Goal: Communication & Community: Answer question/provide support

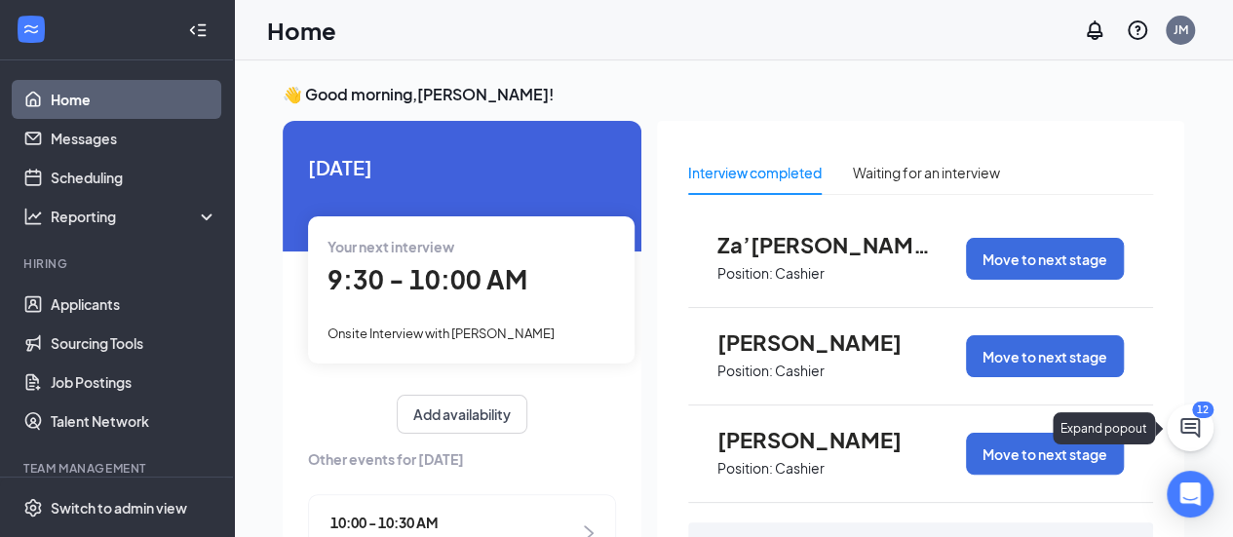
click at [1192, 438] on icon "ChatActive" at bounding box center [1190, 427] width 23 height 23
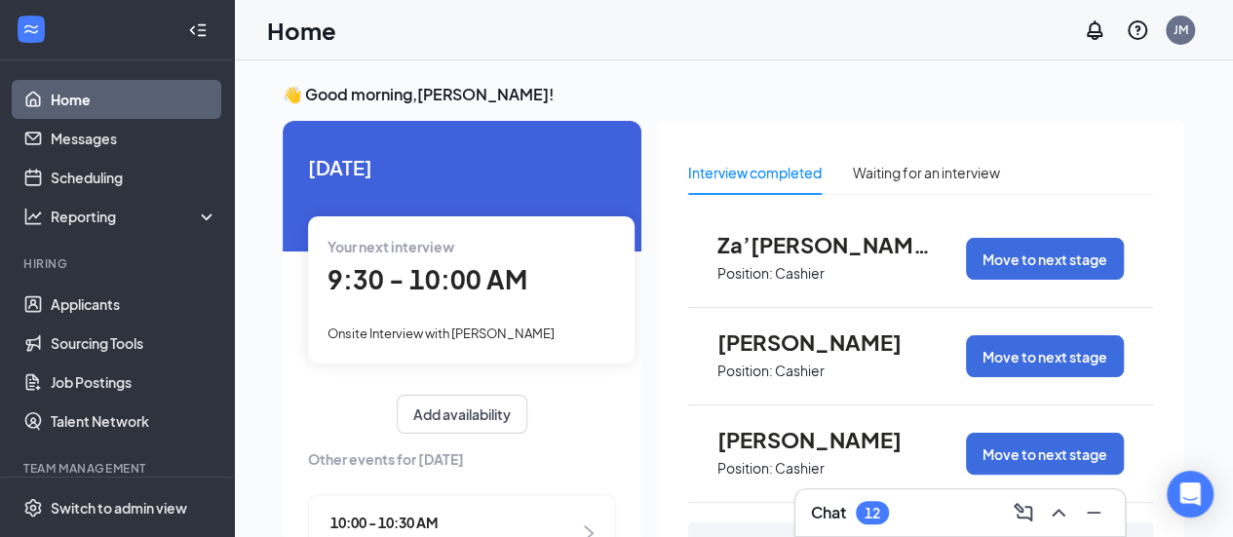
click at [926, 524] on div "Chat 12" at bounding box center [960, 512] width 298 height 31
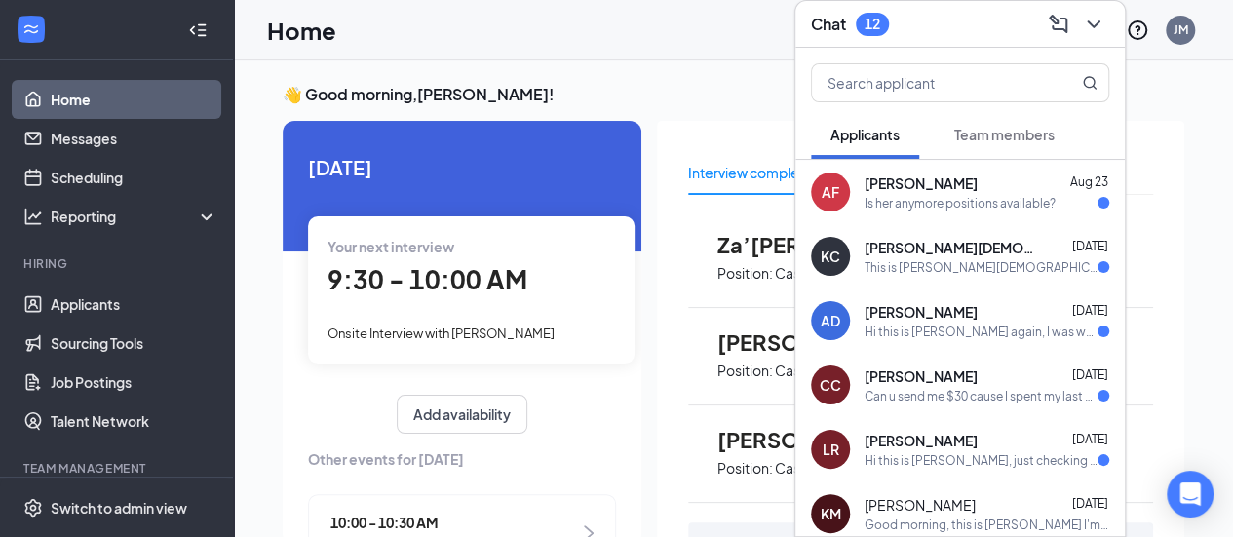
click at [1000, 155] on button "Team members" at bounding box center [1004, 134] width 139 height 49
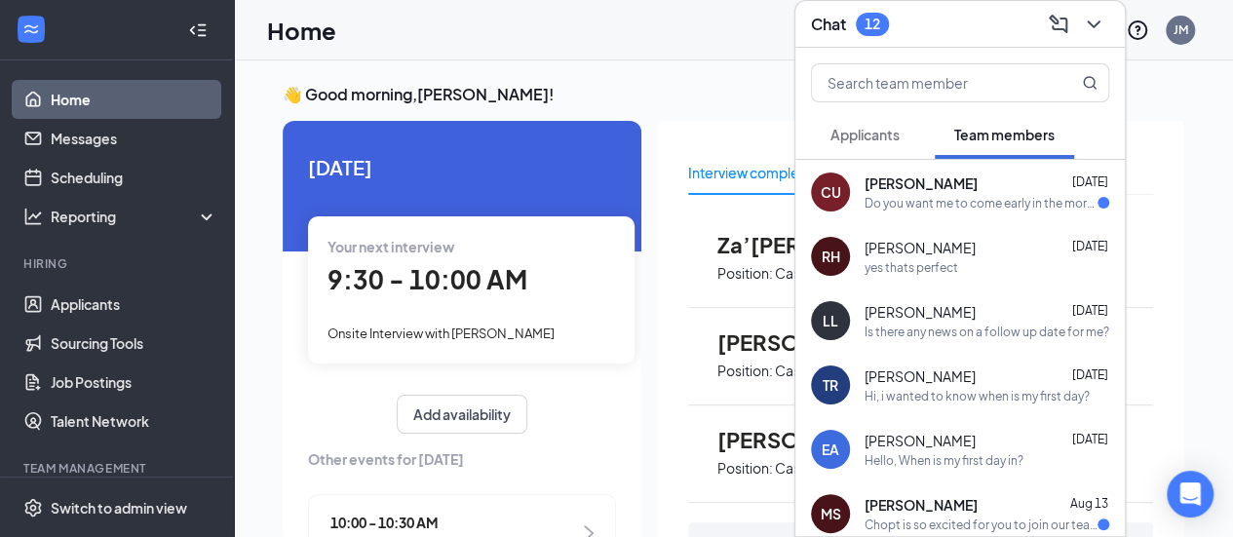
click at [998, 186] on div "[PERSON_NAME] [DATE]" at bounding box center [987, 183] width 245 height 19
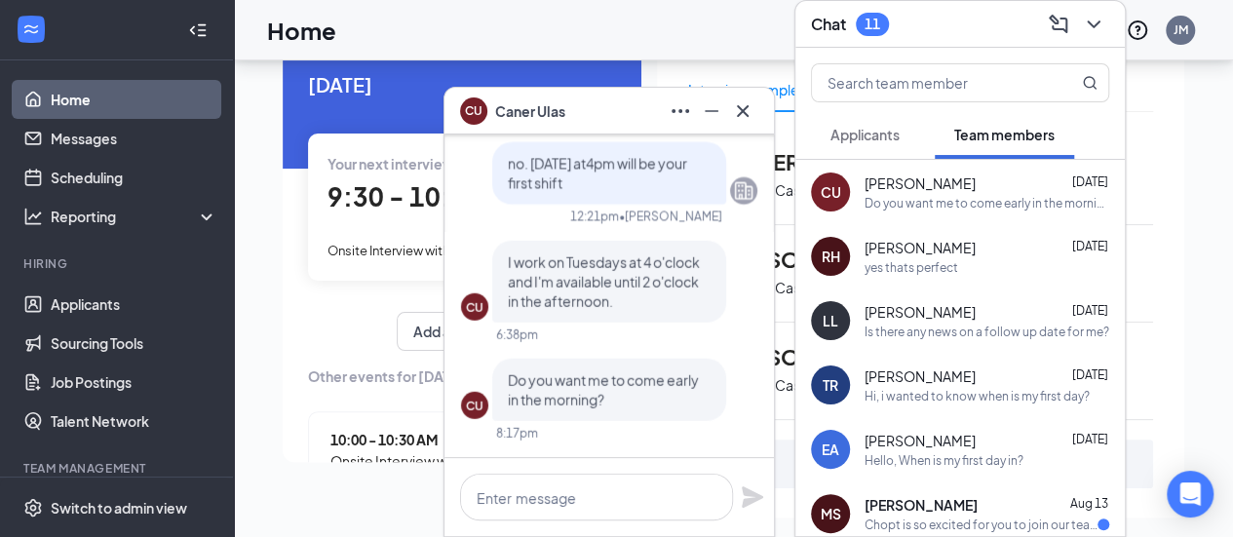
scroll to position [97, 0]
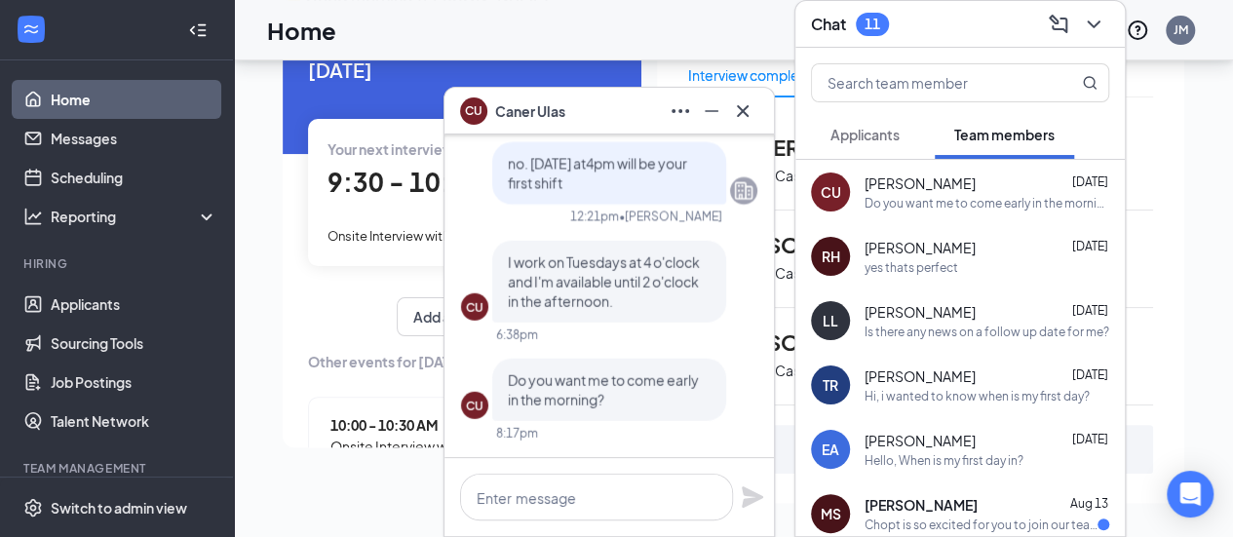
click at [895, 316] on span "[PERSON_NAME]" at bounding box center [920, 311] width 111 height 19
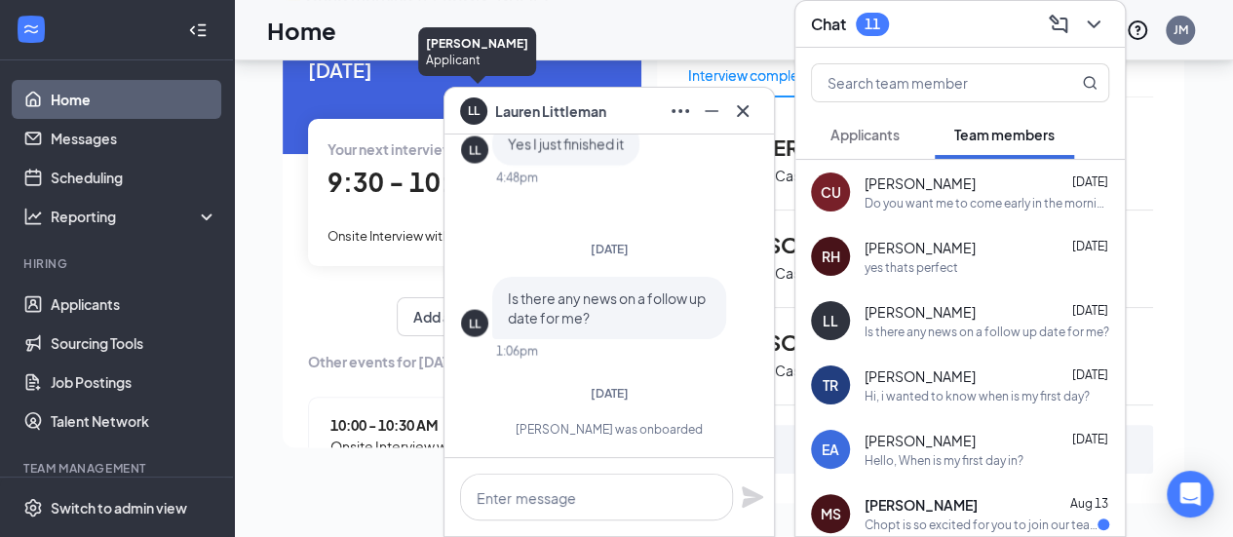
click at [468, 112] on div "LL" at bounding box center [474, 108] width 12 height 17
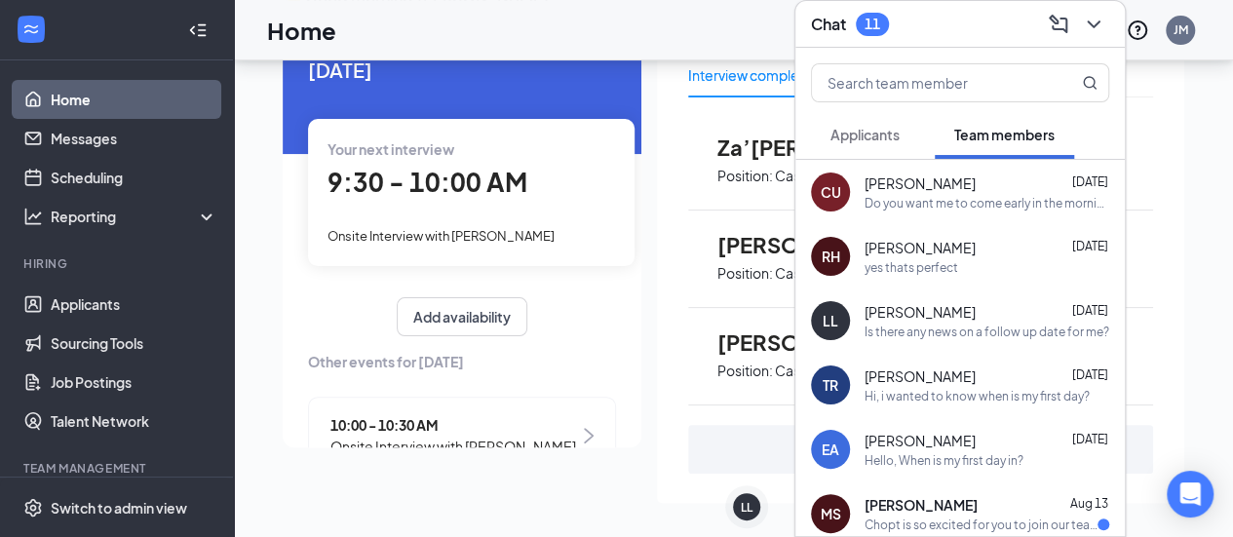
click at [924, 339] on div "LL [PERSON_NAME] [DATE] Is there any news on a follow up date for me?" at bounding box center [960, 321] width 330 height 64
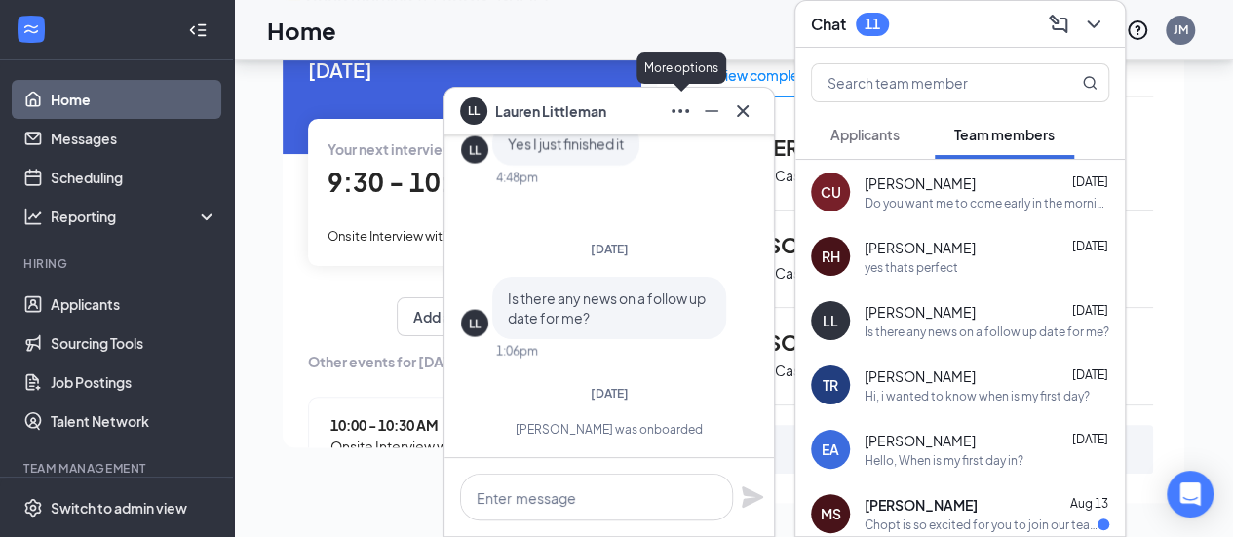
click at [677, 110] on icon "Ellipses" at bounding box center [680, 110] width 23 height 23
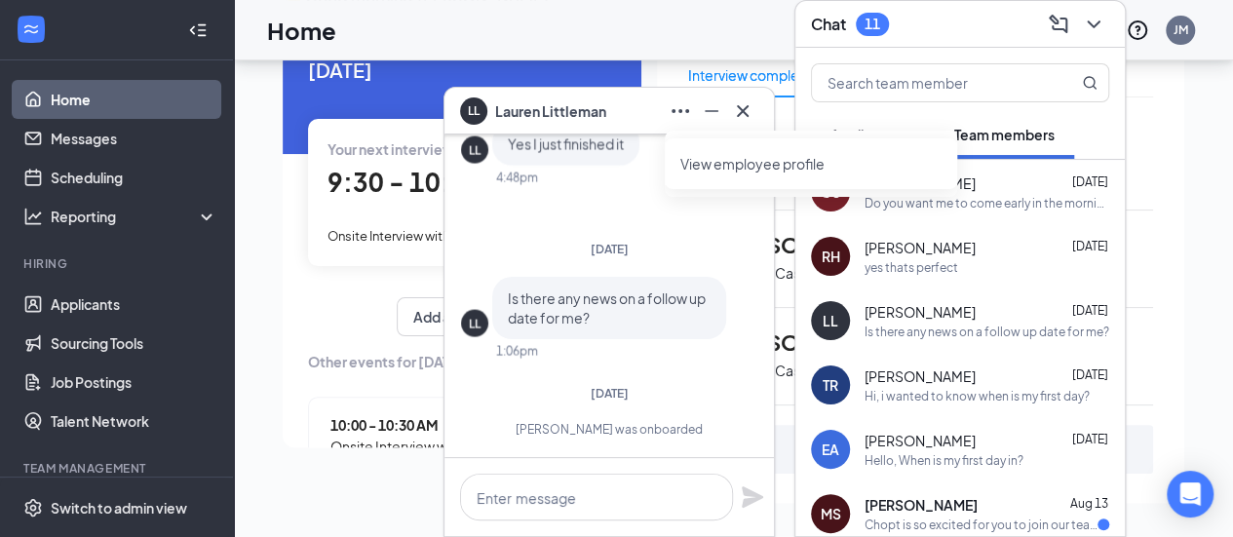
click at [700, 154] on link "View employee profile" at bounding box center [810, 163] width 261 height 19
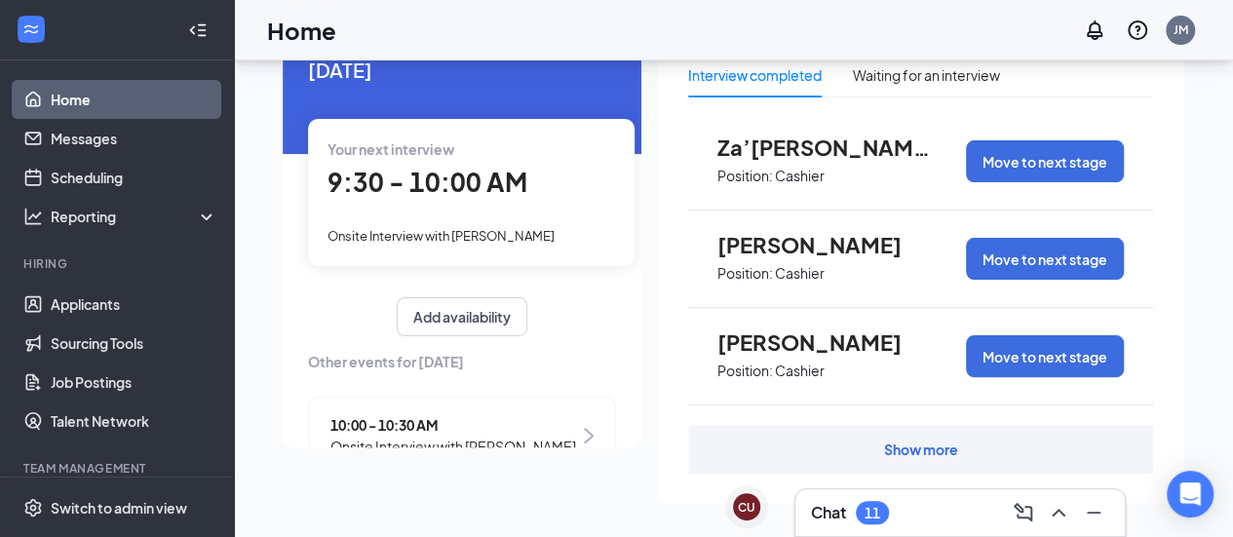
click at [933, 515] on div "Chat 11" at bounding box center [960, 512] width 298 height 31
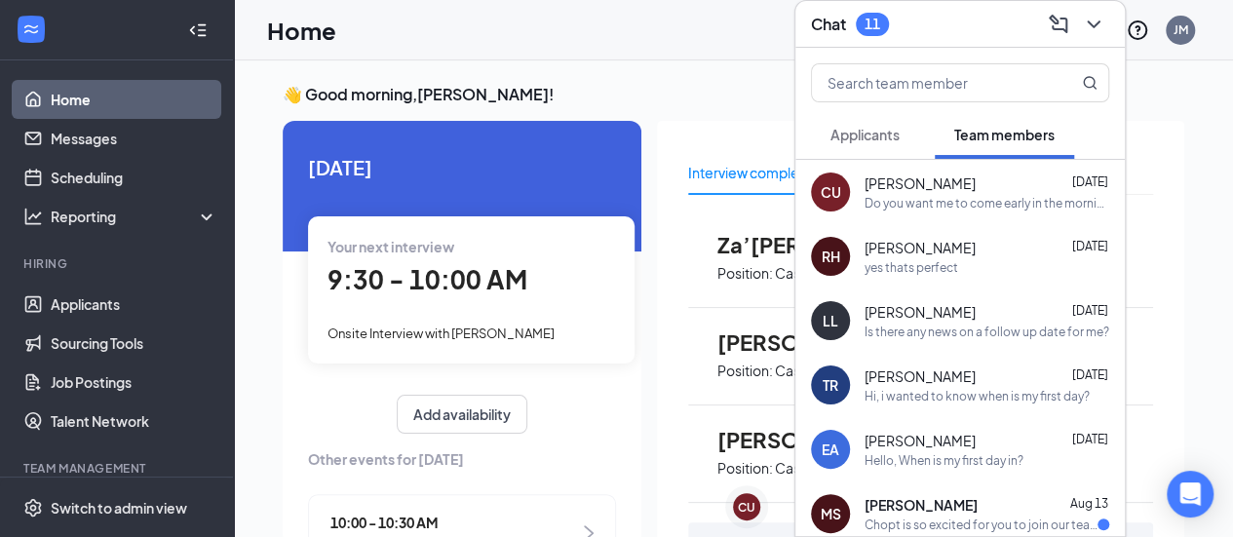
scroll to position [201, 0]
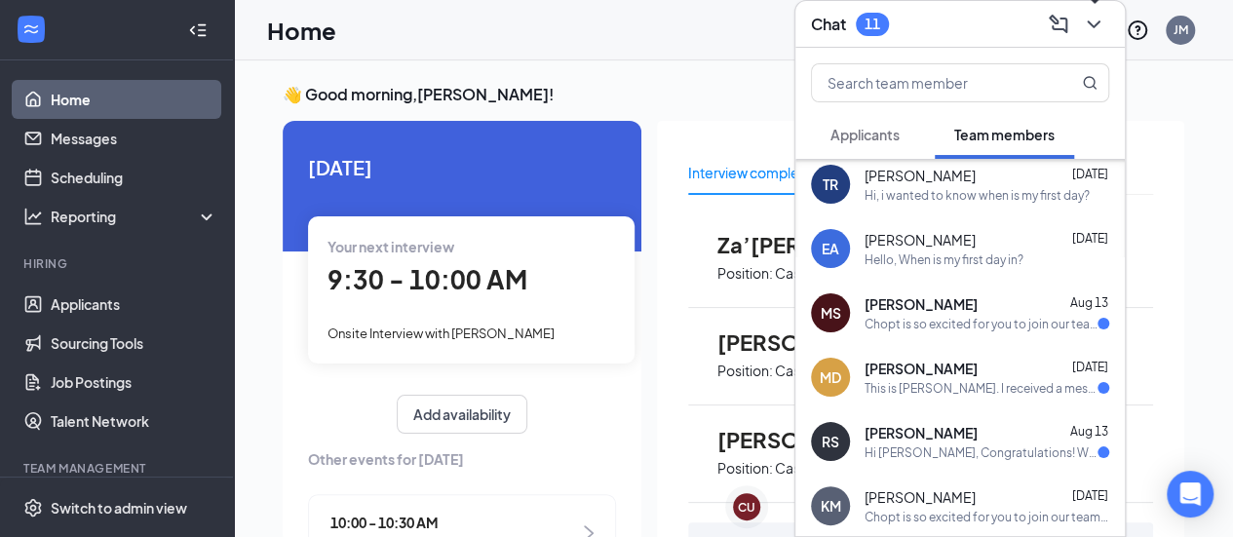
click at [1084, 28] on icon "ChevronDown" at bounding box center [1093, 24] width 23 height 23
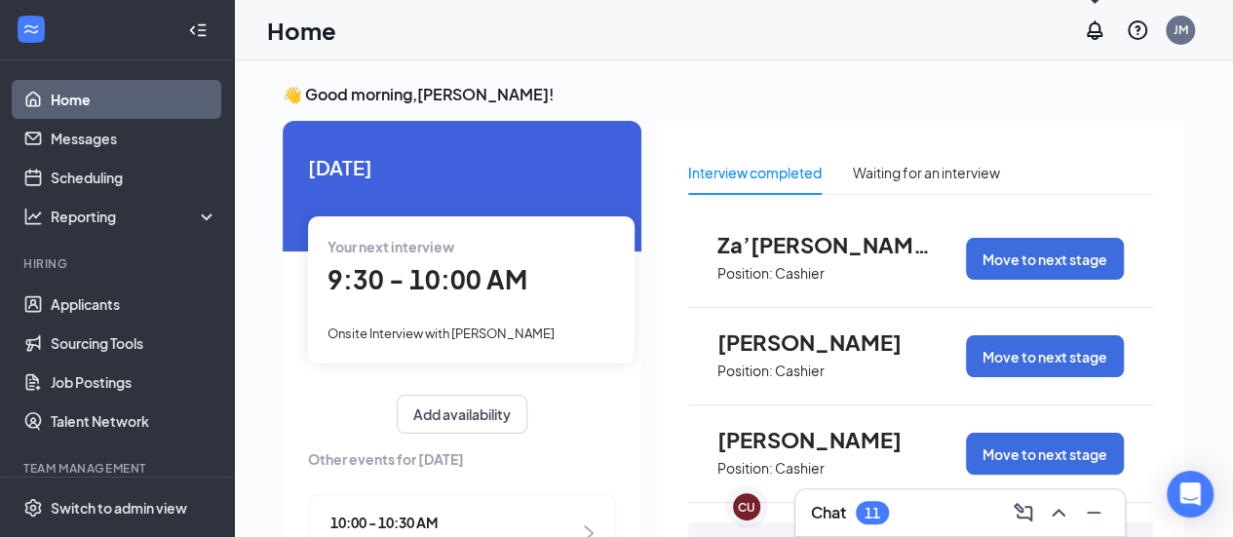
scroll to position [0, 0]
click at [849, 109] on div "👋 Good morning, [PERSON_NAME] ! [DATE] Your next interview 9:30 - 10:00 AM Onsi…" at bounding box center [733, 354] width 933 height 540
click at [935, 506] on div "Chat 11" at bounding box center [960, 512] width 298 height 31
